Goal: Information Seeking & Learning: Learn about a topic

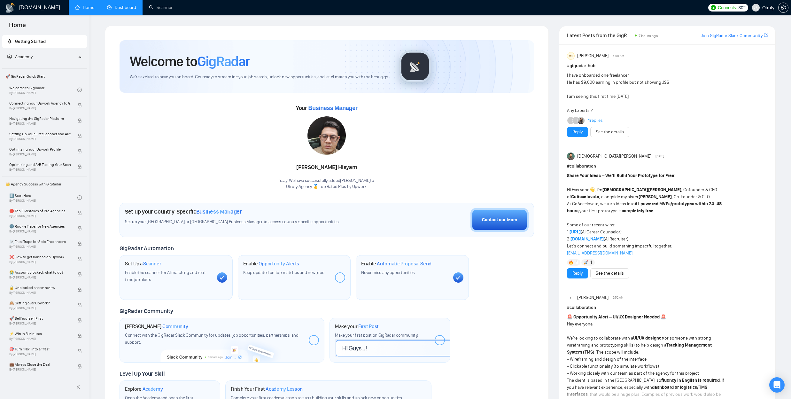
click at [123, 7] on link "Dashboard" at bounding box center [121, 7] width 29 height 5
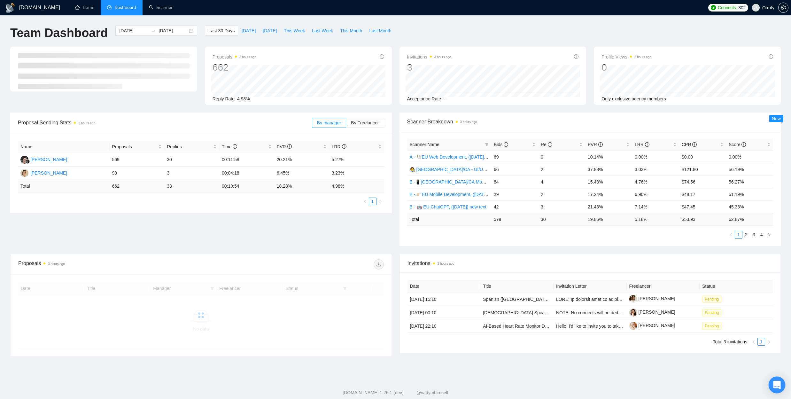
click at [777, 385] on icon "Open Intercom Messenger" at bounding box center [776, 385] width 7 height 8
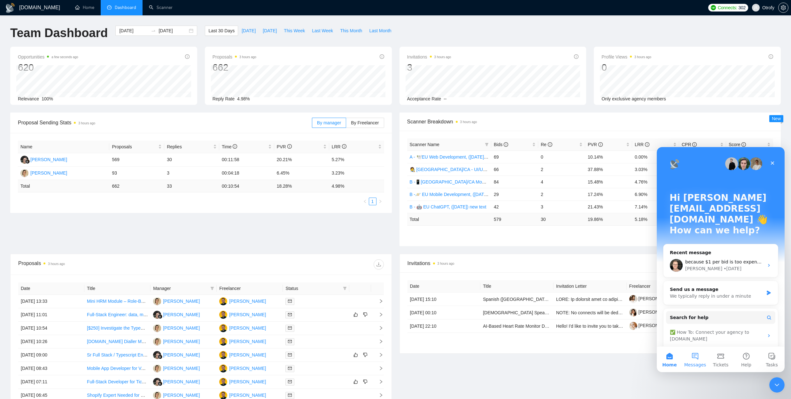
click at [691, 362] on span "Messages" at bounding box center [695, 364] width 22 height 4
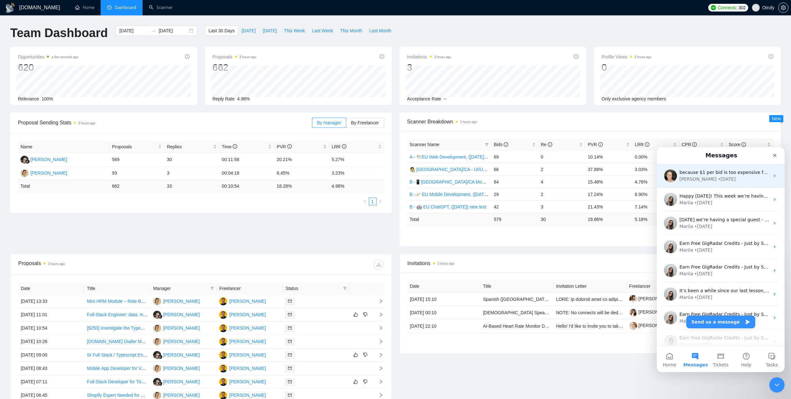
click at [722, 180] on div "[PERSON_NAME] • [DATE]" at bounding box center [724, 179] width 90 height 7
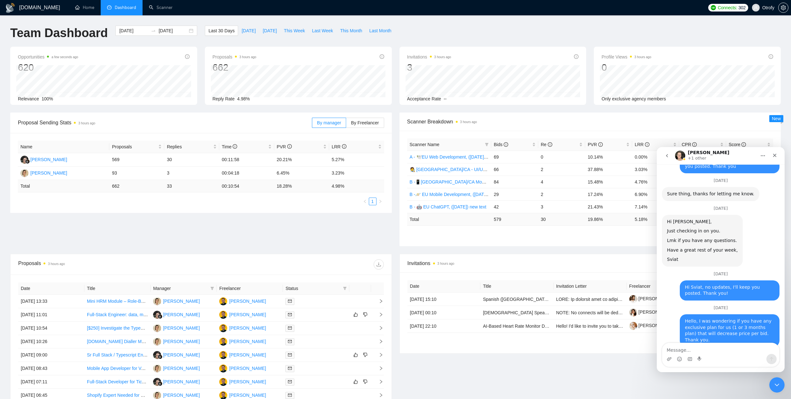
scroll to position [1373, 0]
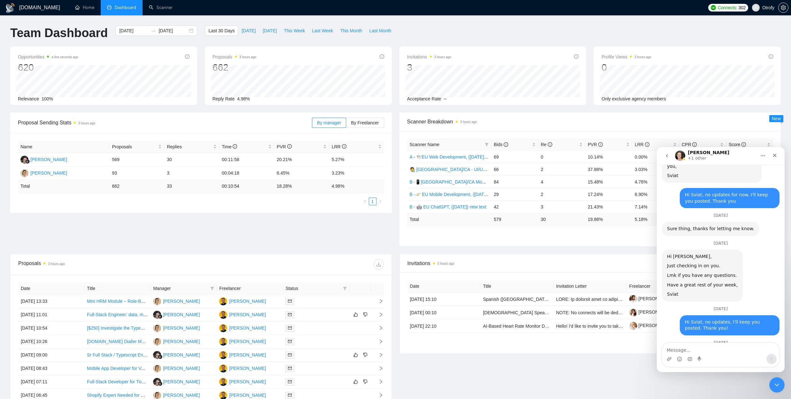
click at [665, 157] on icon "go back" at bounding box center [666, 155] width 5 height 5
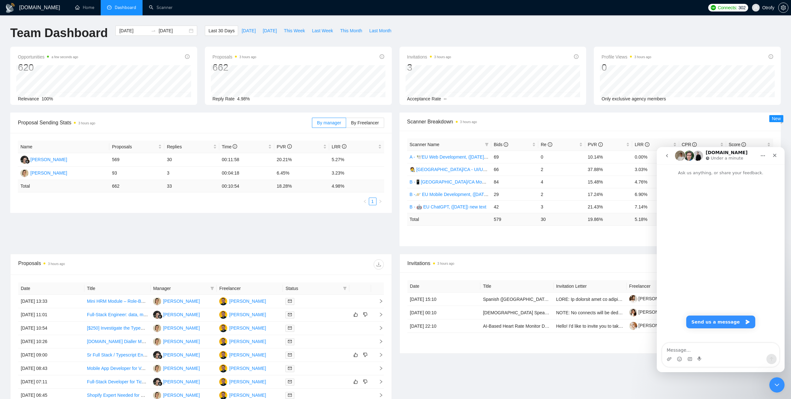
scroll to position [0, 0]
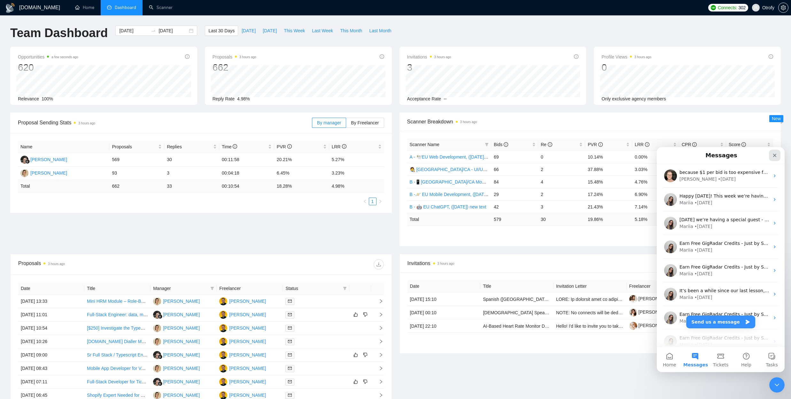
click at [775, 157] on icon "Close" at bounding box center [774, 155] width 5 height 5
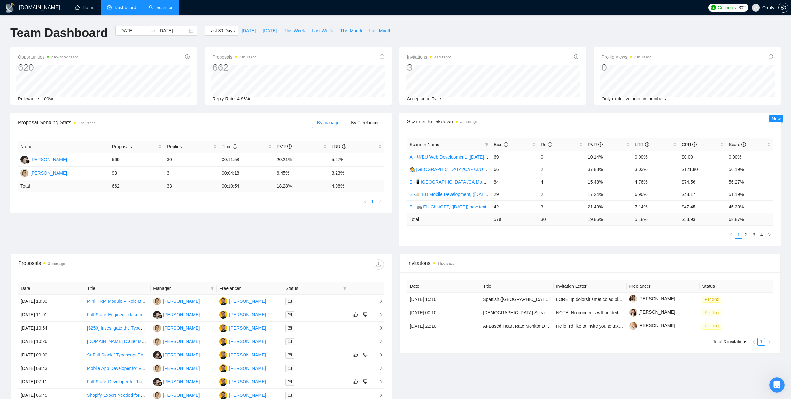
click at [156, 6] on link "Scanner" at bounding box center [161, 7] width 24 height 5
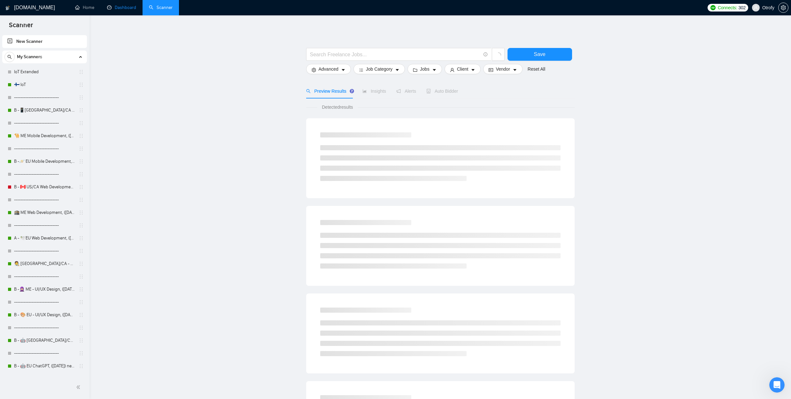
click at [130, 8] on link "Dashboard" at bounding box center [121, 7] width 29 height 5
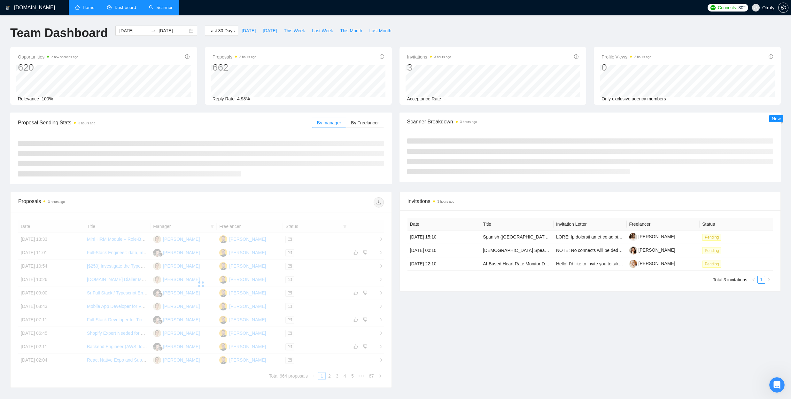
click at [89, 10] on link "Home" at bounding box center [84, 7] width 19 height 5
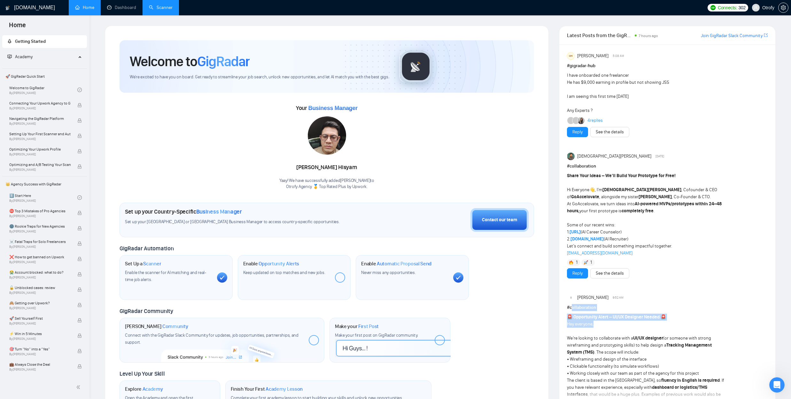
drag, startPoint x: 601, startPoint y: 311, endPoint x: 709, endPoint y: 322, distance: 108.9
click at [709, 322] on div "# collaboration 🚨 Opportunity Alert – UI/UX Designer Needed 🚨 Hey everyone, We’…" at bounding box center [667, 357] width 201 height 106
click at [709, 323] on div "🚨 Opportunity Alert – UI/UX Designer Needed 🚨 Hey everyone, We’re looking to co…" at bounding box center [647, 376] width 161 height 127
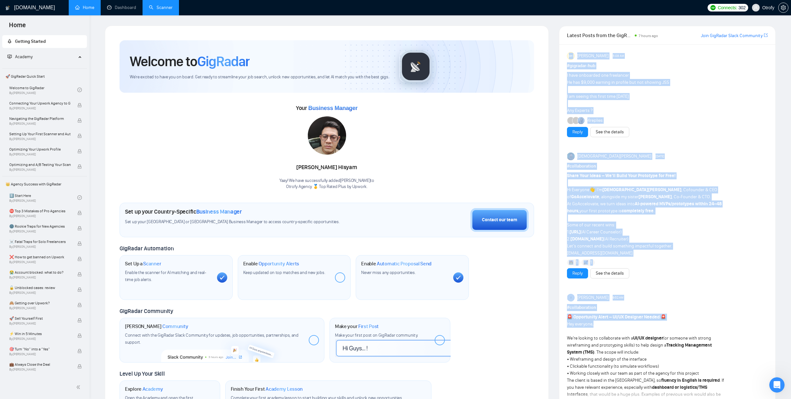
drag, startPoint x: 666, startPoint y: 324, endPoint x: 564, endPoint y: 309, distance: 103.0
click at [564, 309] on div "MH [PERSON_NAME] 5:08 AM # gigradar-hub I have onboarded one freelancer He has …" at bounding box center [667, 241] width 216 height 395
click at [563, 309] on div "MH [PERSON_NAME] 5:08 AM # gigradar-hub I have onboarded one freelancer He has …" at bounding box center [667, 241] width 216 height 395
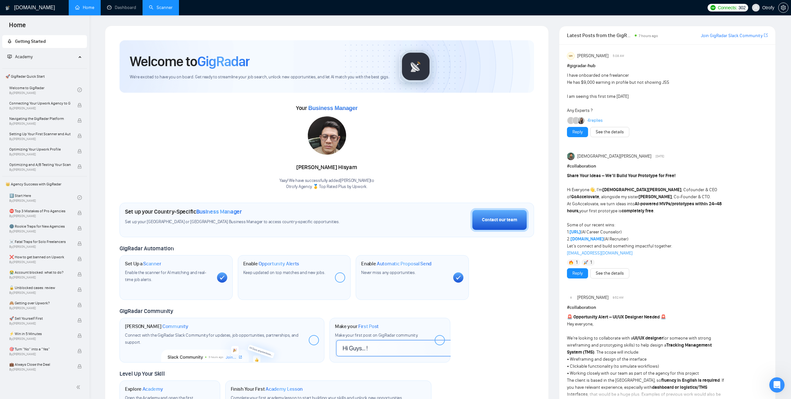
click at [339, 207] on div "Set up your Country-Specific Business Manager Set up your [GEOGRAPHIC_DATA] or …" at bounding box center [326, 220] width 414 height 35
